Goal: Information Seeking & Learning: Learn about a topic

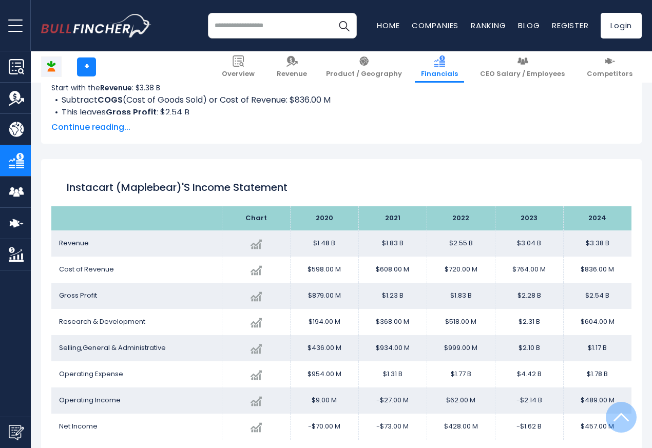
scroll to position [555, 0]
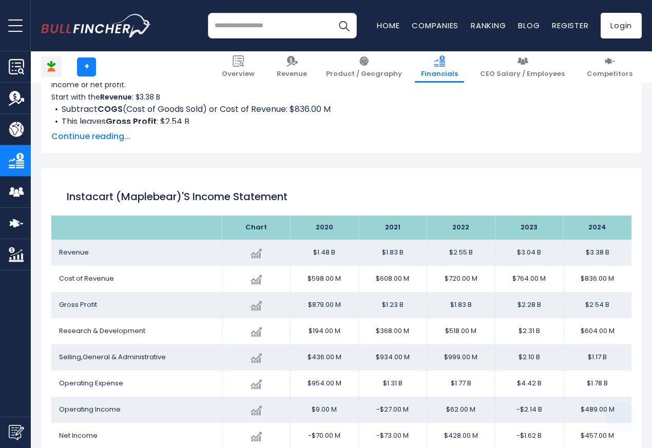
scroll to position [555, 0]
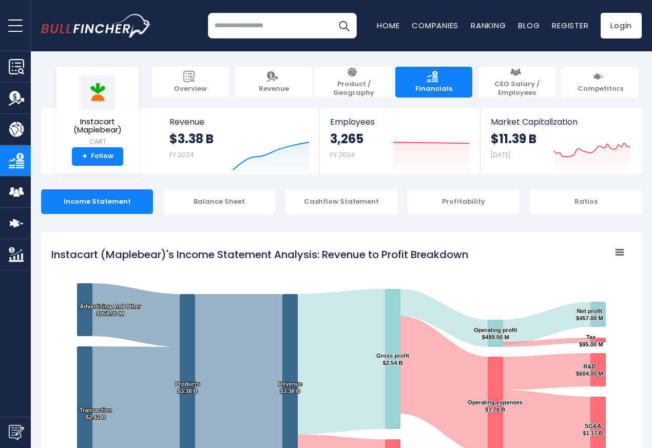
scroll to position [555, 0]
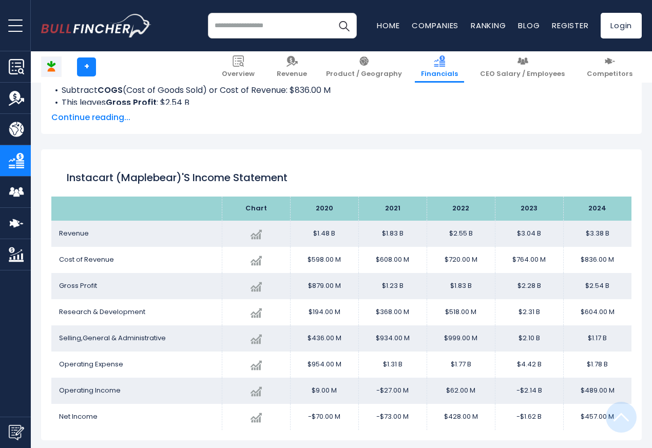
scroll to position [555, 0]
